Goal: Information Seeking & Learning: Learn about a topic

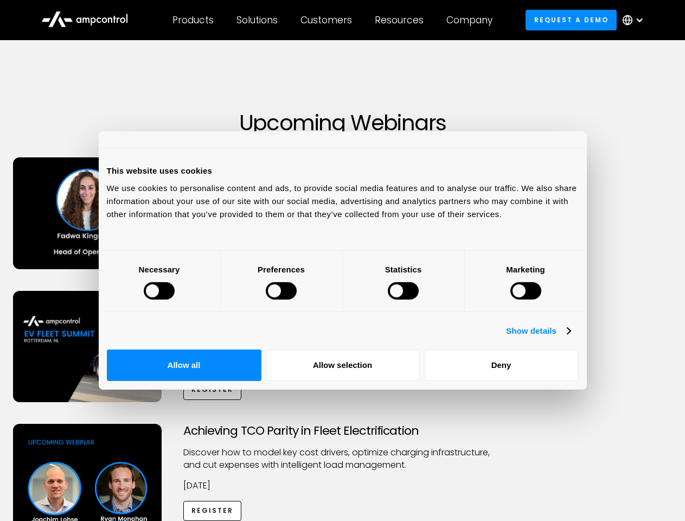
click at [175, 299] on div at bounding box center [159, 290] width 31 height 17
click at [570, 337] on link "Show details" at bounding box center [538, 330] width 64 height 13
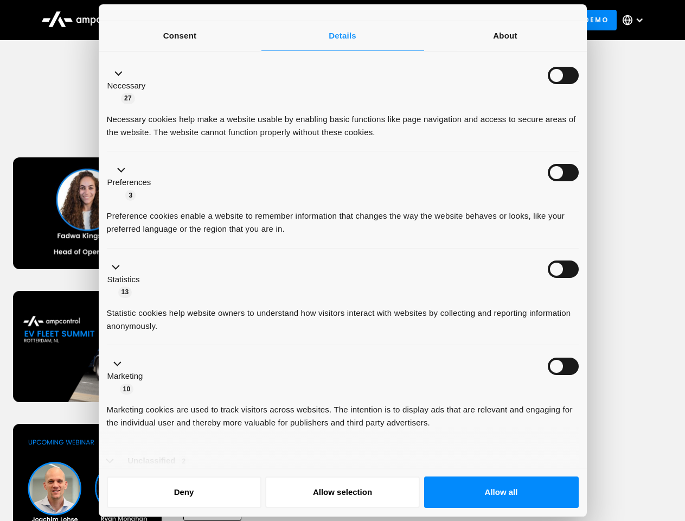
click at [599, 414] on div "In-Person: EV Fleet Summit ([GEOGRAPHIC_DATA]) ​Discover what’s next for electr…" at bounding box center [342, 357] width 681 height 133
click at [599, 450] on div "Achieving TCO Parity in Fleet Electrification Discover how to model key cost dr…" at bounding box center [342, 509] width 681 height 170
click at [333, 20] on div "Customers" at bounding box center [326, 20] width 52 height 12
click at [193, 20] on div "Products" at bounding box center [192, 20] width 41 height 12
